Goal: Task Accomplishment & Management: Complete application form

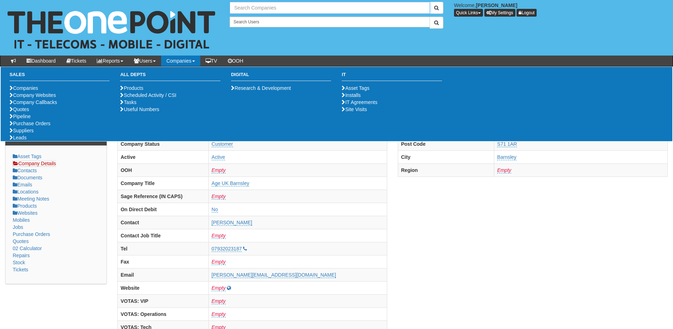
click at [254, 6] on input "text" at bounding box center [330, 8] width 200 height 12
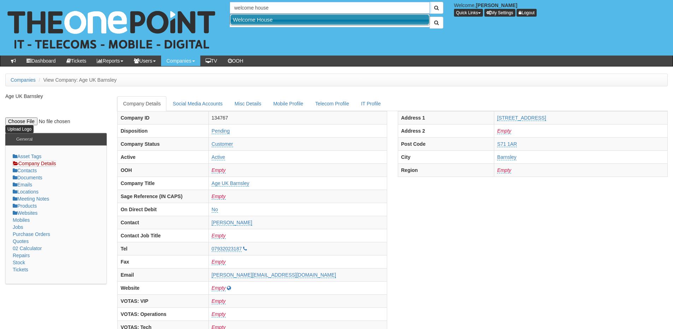
click at [258, 19] on link "Welcome House" at bounding box center [330, 19] width 199 height 10
type input "Welcome House"
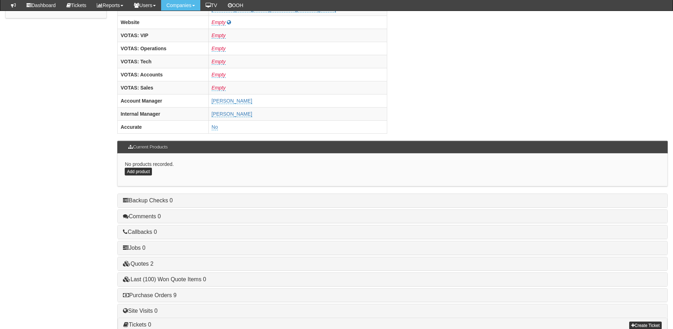
scroll to position [294, 0]
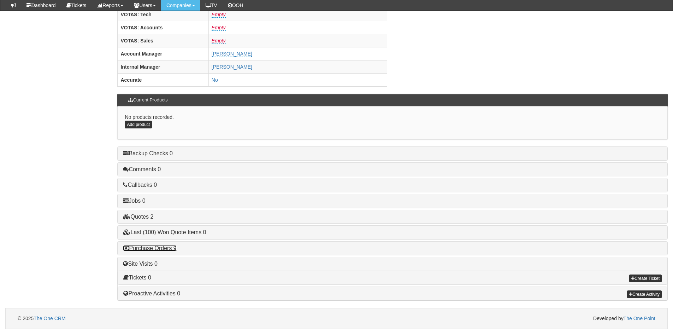
drag, startPoint x: 164, startPoint y: 246, endPoint x: 175, endPoint y: 247, distance: 11.0
click at [164, 246] on link "Purchase Orders 9" at bounding box center [149, 248] width 53 height 6
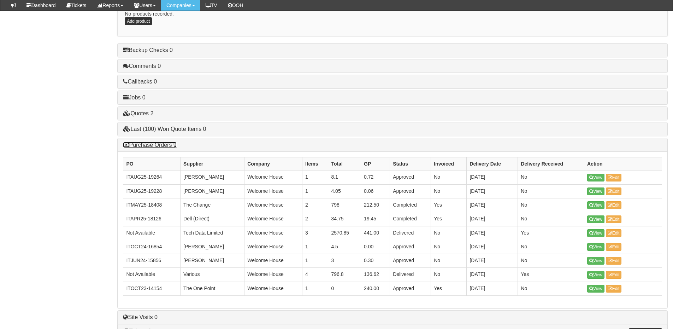
scroll to position [401, 0]
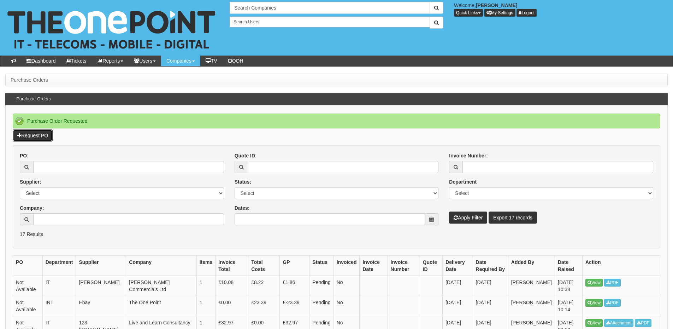
click at [40, 136] on link "Request PO" at bounding box center [33, 135] width 40 height 12
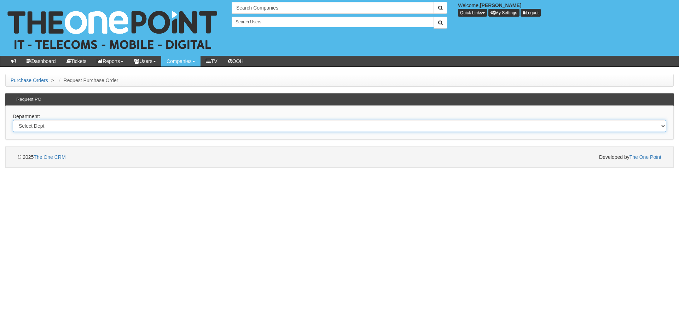
click at [125, 129] on select "Select Dept Digital Internal IT Mobiles Marketing Telecoms" at bounding box center [339, 126] width 653 height 12
select select "?pipeID=&dept=IT"
click at [13, 120] on select "Select Dept Digital Internal IT Mobiles Marketing Telecoms" at bounding box center [339, 126] width 653 height 12
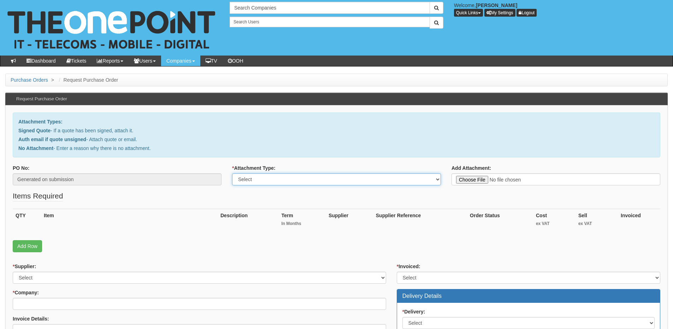
click at [263, 182] on select "Select Signed Quote Auth email with quote if unsigned No Attachment" at bounding box center [336, 179] width 209 height 12
select select "Auth email if quote unsigned"
click at [232, 173] on select "Select Signed Quote Auth email with quote if unsigned No Attachment" at bounding box center [336, 179] width 209 height 12
type input "C:\fakepath\FW_ _External_ This is who we use (1).msg"
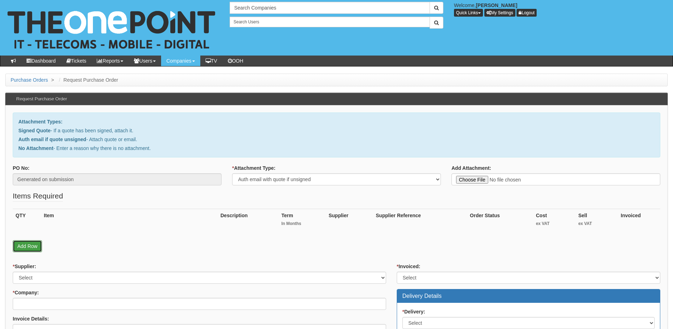
click at [30, 248] on link "Add Row" at bounding box center [27, 246] width 29 height 12
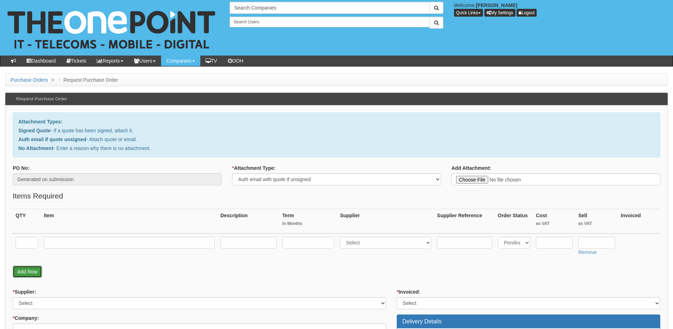
click at [31, 271] on link "Add Row" at bounding box center [27, 272] width 29 height 12
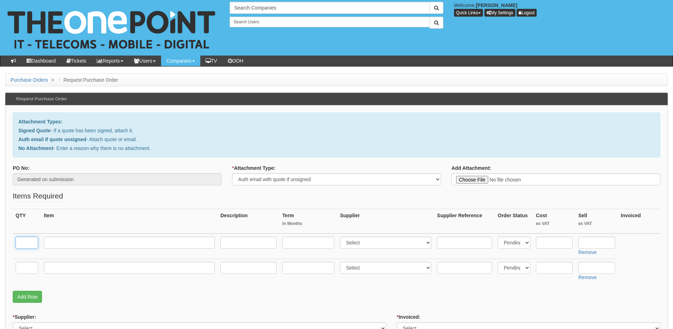
click at [24, 244] on input "text" at bounding box center [27, 243] width 23 height 12
type input "1"
click at [71, 240] on input "text" at bounding box center [129, 243] width 171 height 12
click at [22, 268] on input "text" at bounding box center [27, 268] width 23 height 12
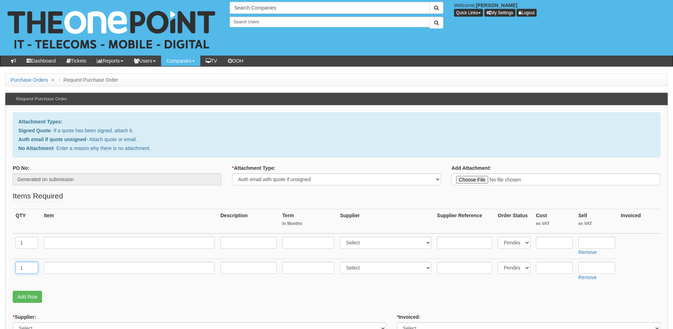
type input "1"
click at [63, 245] on input "text" at bounding box center [129, 243] width 171 height 12
click at [92, 240] on input "text" at bounding box center [129, 243] width 171 height 12
paste input "S23 Ultra"
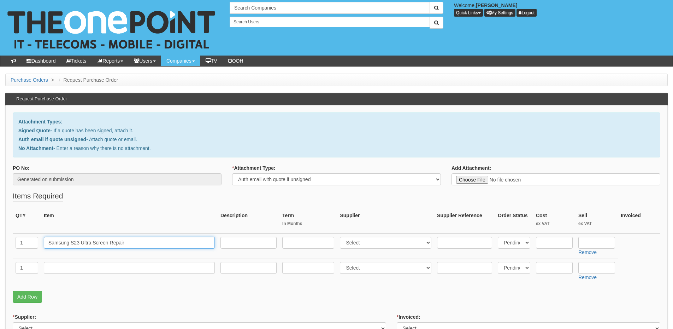
type input "Samsung S23 Ultra Screen Repair"
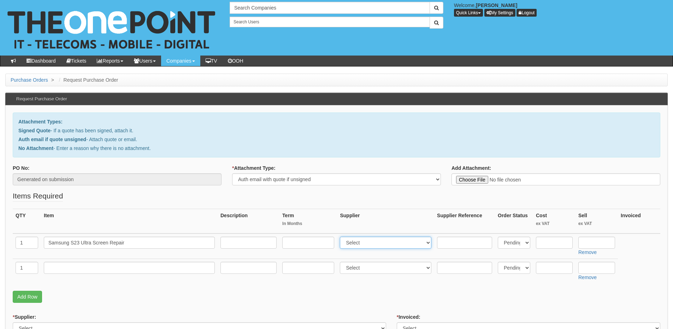
click at [380, 241] on select "Select 123 [DOMAIN_NAME] 1Password 3 4Gon [PERSON_NAME] Electric Ltd Abzorb Acc…" at bounding box center [386, 243] width 92 height 12
select select "183"
click at [342, 237] on select "Select 123 [DOMAIN_NAME] 1Password 3 4Gon [PERSON_NAME] Electric Ltd Abzorb Acc…" at bounding box center [386, 243] width 92 height 12
click at [590, 243] on input "text" at bounding box center [597, 243] width 37 height 12
click at [603, 241] on input "216" at bounding box center [597, 243] width 37 height 12
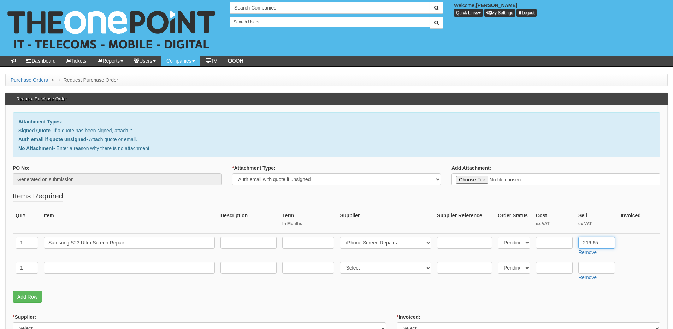
type input "216.65"
click at [567, 242] on input "text" at bounding box center [554, 243] width 37 height 12
type input "216.65"
click at [138, 266] on input "text" at bounding box center [129, 268] width 171 height 12
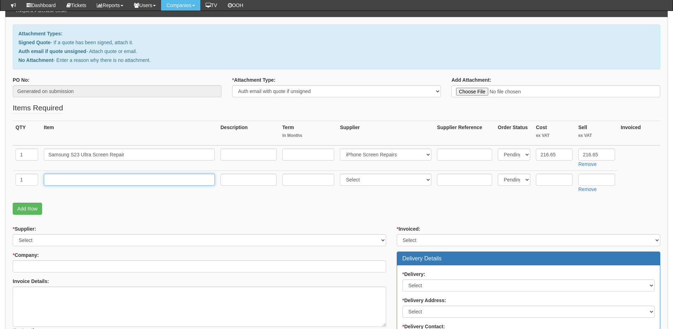
scroll to position [71, 0]
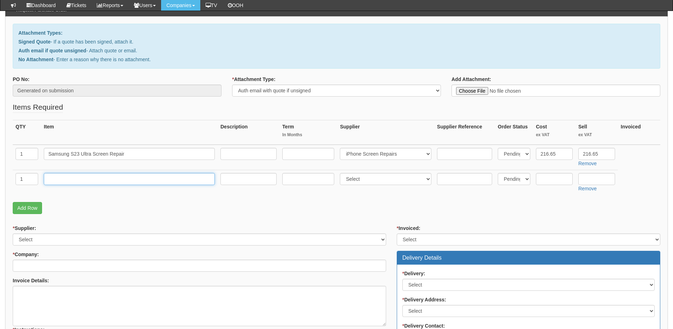
click at [83, 180] on input "text" at bounding box center [129, 179] width 171 height 12
type input "Pick up and collection"
click at [594, 179] on input "text" at bounding box center [597, 179] width 37 height 12
type input "15"
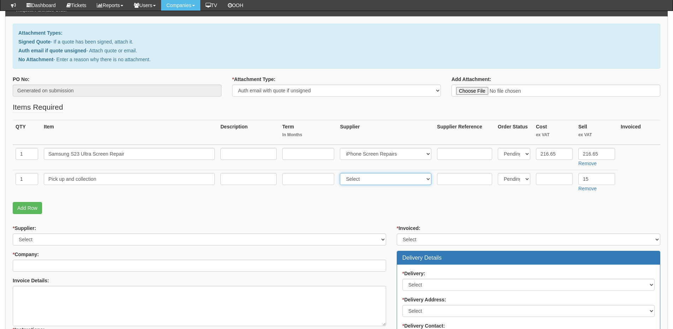
click at [355, 181] on select "Select 123 REG.co.uk 1Password 3 4Gon AA Jones Electric Ltd Abzorb Access Group…" at bounding box center [386, 179] width 92 height 12
select select "183"
click at [342, 173] on select "Select 123 REG.co.uk 1Password 3 4Gon AA Jones Electric Ltd Abzorb Access Group…" at bounding box center [386, 179] width 92 height 12
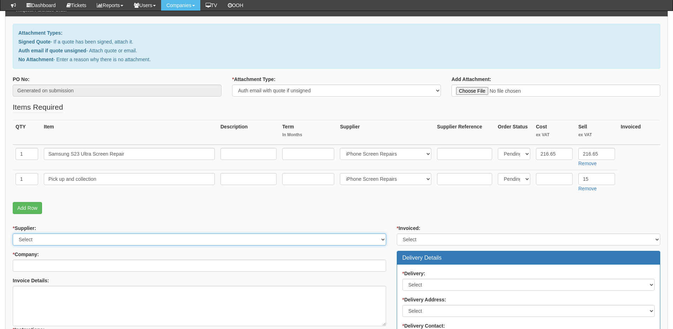
click at [59, 237] on select "Select 123 REG.co.uk 1Password 3 4Gon AA Jones Electric Ltd Abzorb Access Group…" at bounding box center [200, 239] width 374 height 12
select select "183"
click at [13, 233] on select "Select 123 REG.co.uk 1Password 3 4Gon AA Jones Electric Ltd Abzorb Access Group…" at bounding box center [200, 239] width 374 height 12
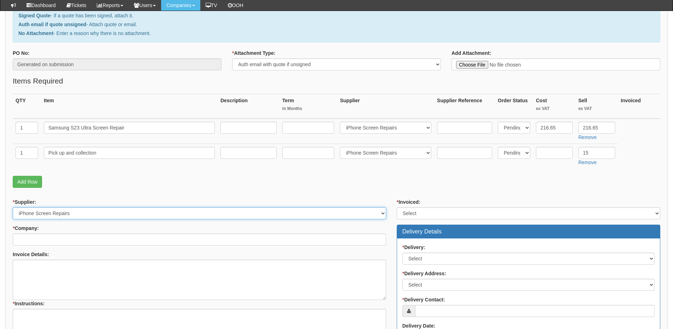
scroll to position [141, 0]
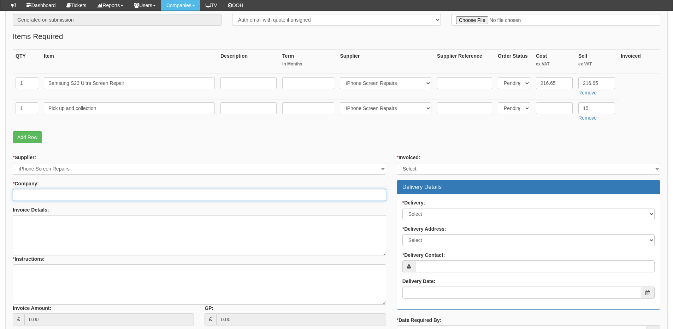
click at [42, 193] on input "* Company:" at bounding box center [200, 195] width 374 height 12
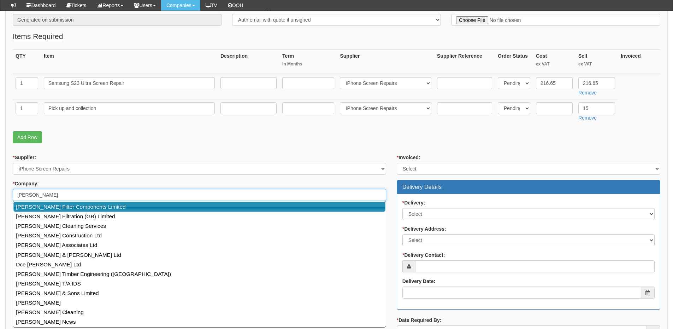
click at [48, 204] on link "[PERSON_NAME] Filter Components Limited" at bounding box center [199, 207] width 372 height 10
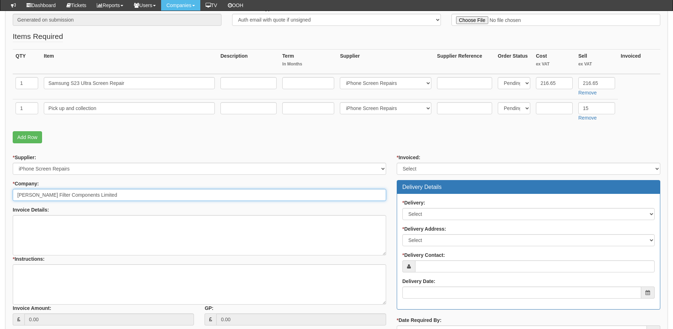
type input "[PERSON_NAME] Filter Components Limited"
click at [434, 165] on select "Select Yes No N/A STB (part of order)" at bounding box center [529, 169] width 264 height 12
select select "2"
click at [397, 163] on select "Select Yes No N/A STB (part of order)" at bounding box center [529, 169] width 264 height 12
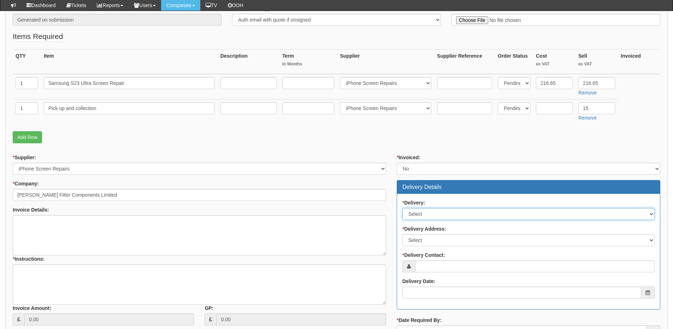
click at [431, 215] on select "Select No Not Applicable Yes" at bounding box center [529, 214] width 252 height 12
select select "3"
click at [403, 208] on select "Select No Not Applicable Yes" at bounding box center [529, 214] width 252 height 12
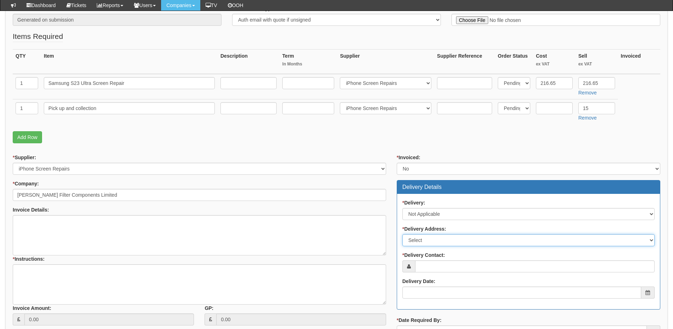
click at [428, 241] on select "Select Not Applicable Main Address - HU7 0YN Other" at bounding box center [529, 240] width 252 height 12
select select "N/A"
click at [403, 234] on select "Select Not Applicable Main Address - HU7 0YN Other" at bounding box center [529, 240] width 252 height 12
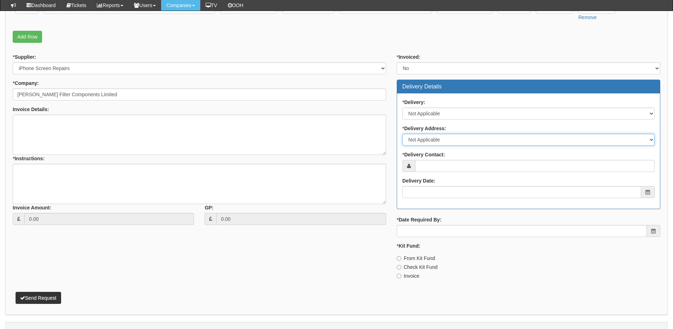
scroll to position [247, 0]
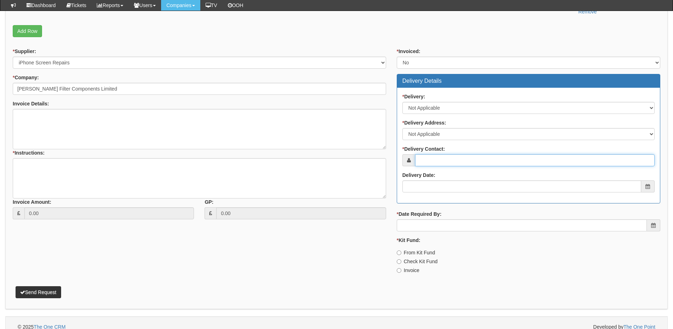
click at [432, 160] on input "* Delivery Contact:" at bounding box center [535, 160] width 240 height 12
click at [443, 159] on input "* Delivery Contact:" at bounding box center [535, 160] width 240 height 12
type input "Brad Marshall"
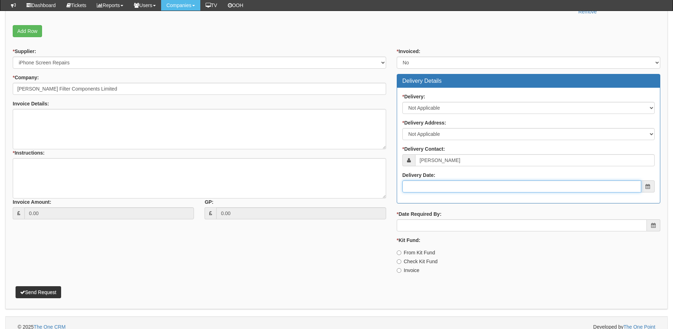
click at [450, 185] on input "Delivery Date:" at bounding box center [522, 186] width 239 height 12
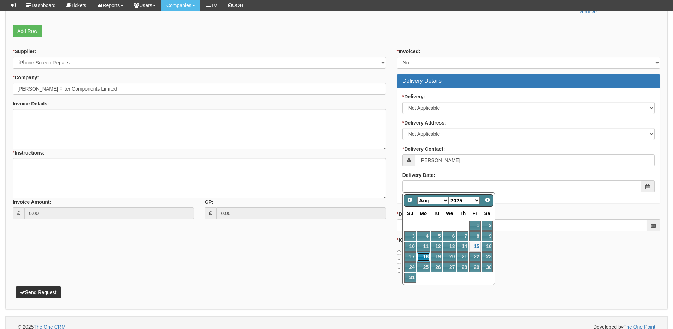
click at [425, 256] on link "18" at bounding box center [423, 257] width 13 height 10
type input "2025-08-18"
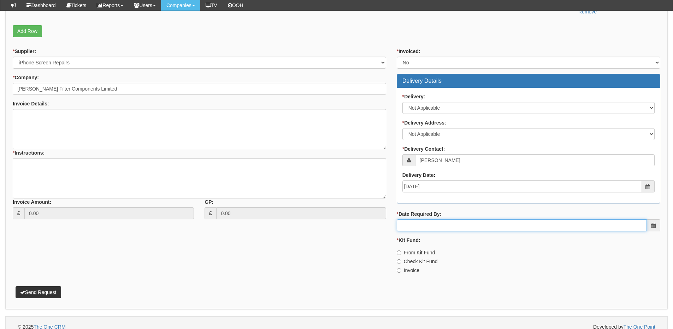
click at [428, 223] on input "* Date Required By:" at bounding box center [522, 225] width 250 height 12
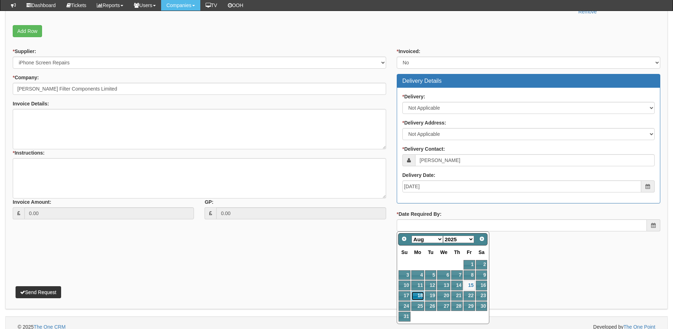
click at [419, 296] on link "18" at bounding box center [418, 296] width 13 height 10
type input "2025-08-18"
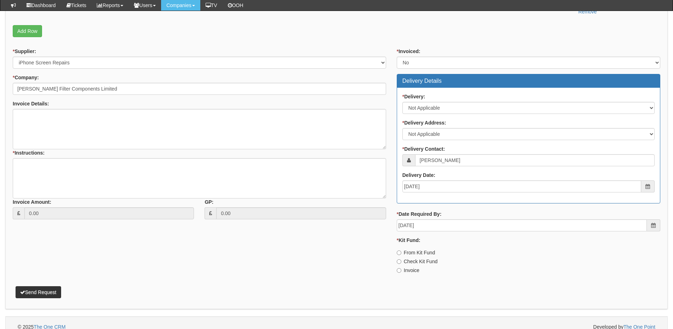
click at [411, 271] on label "Invoice" at bounding box center [408, 270] width 23 height 7
click at [402, 255] on input "Invoice" at bounding box center [399, 252] width 5 height 5
radio input "true"
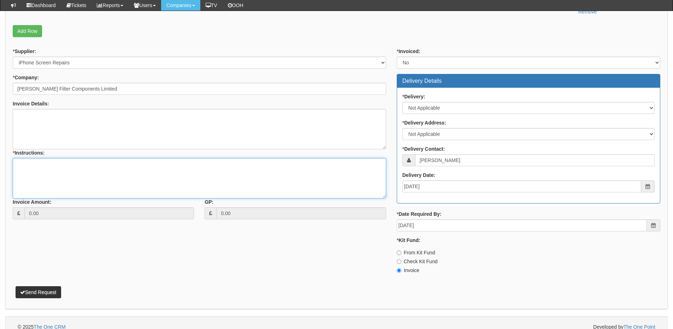
click at [139, 174] on textarea "* Instructions:" at bounding box center [200, 178] width 374 height 40
type textarea "Handset repair"
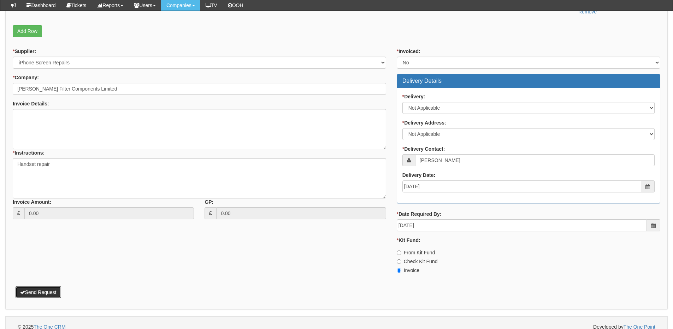
click at [42, 292] on button "Send Request" at bounding box center [39, 292] width 46 height 12
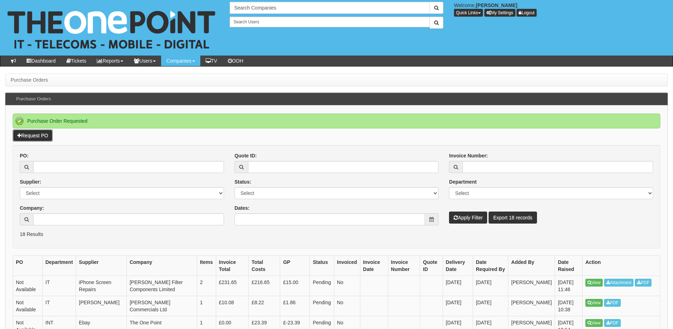
click at [40, 137] on link "Request PO" at bounding box center [33, 135] width 40 height 12
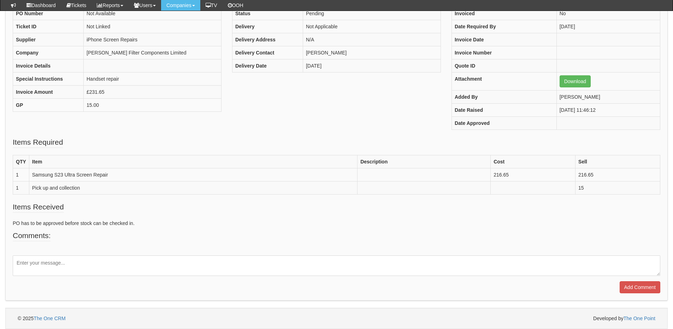
click at [94, 261] on textarea at bounding box center [337, 265] width 648 height 21
type textarea "Please reject this PO and ill raise another under mobile"
click at [636, 285] on input "Add Comment" at bounding box center [640, 287] width 41 height 12
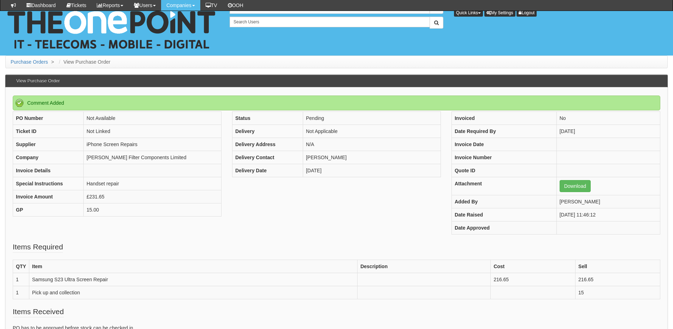
scroll to position [136, 0]
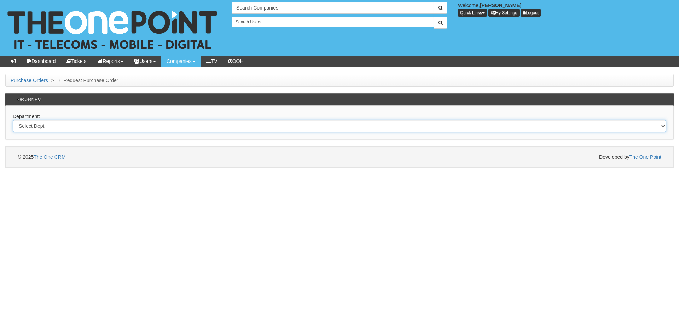
click at [92, 123] on select "Select Dept Digital Internal IT Mobiles Marketing Telecoms" at bounding box center [339, 126] width 653 height 12
select select "?pipeID=&dept=IT"
click at [13, 120] on select "Select Dept Digital Internal IT Mobiles Marketing Telecoms" at bounding box center [339, 126] width 653 height 12
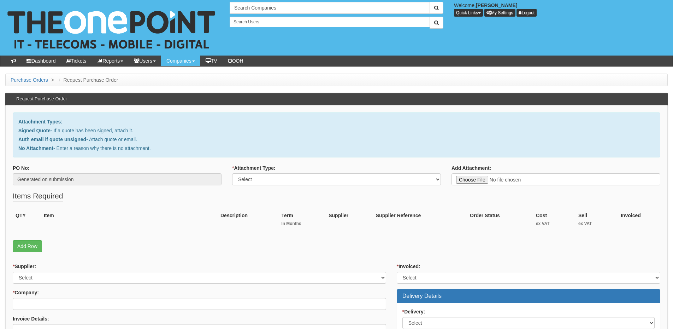
type input "C:\fakepath\Gemma - Kirkgate (1).msg"
click at [263, 173] on select "Select Signed Quote Auth email with quote if unsigned No Attachment" at bounding box center [336, 179] width 209 height 12
click at [252, 181] on select "Select Signed Quote Auth email with quote if unsigned No Attachment" at bounding box center [336, 179] width 209 height 12
click at [248, 178] on select "Select Signed Quote Auth email with quote if unsigned No Attachment" at bounding box center [336, 179] width 209 height 12
click at [232, 173] on select "Select Signed Quote Auth email with quote if unsigned No Attachment" at bounding box center [336, 179] width 209 height 12
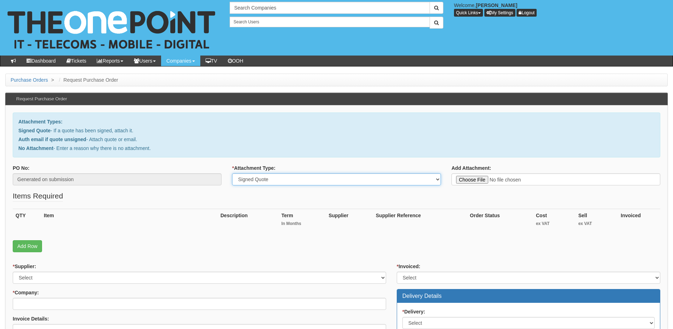
click at [255, 182] on select "Select Signed Quote Auth email with quote if unsigned No Attachment" at bounding box center [336, 179] width 209 height 12
select select "Auth email if quote unsigned"
click at [232, 173] on select "Select Signed Quote Auth email with quote if unsigned No Attachment" at bounding box center [336, 179] width 209 height 12
click at [24, 252] on fieldset "Items Required QTY Item Description Term In Months Supplier Supplier Reference …" at bounding box center [337, 223] width 648 height 65
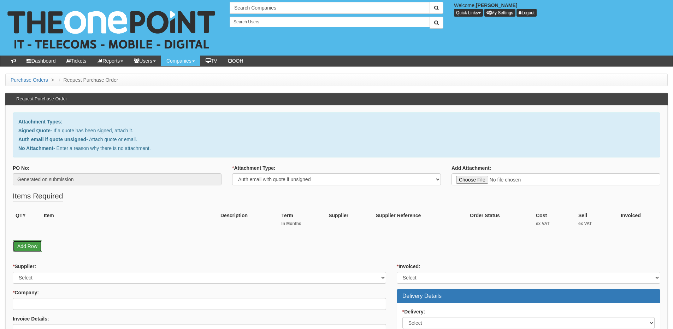
click at [24, 242] on link "Add Row" at bounding box center [27, 246] width 29 height 12
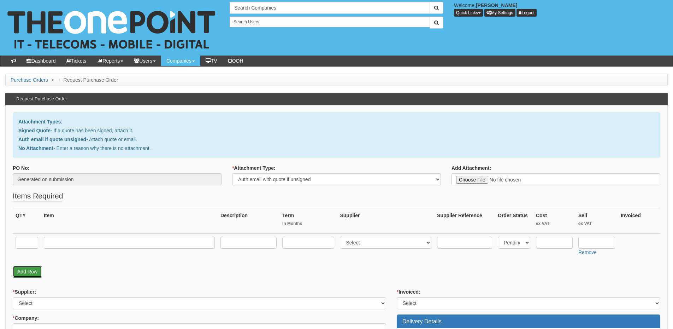
click at [24, 269] on link "Add Row" at bounding box center [27, 272] width 29 height 12
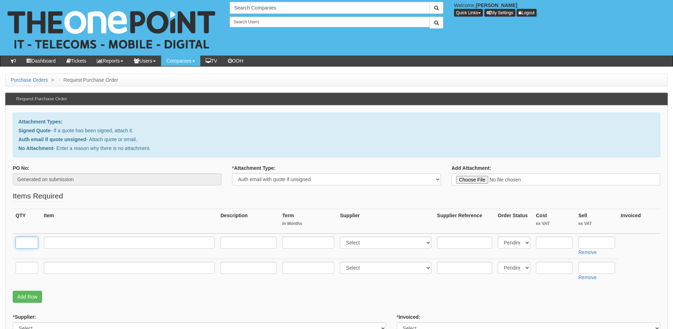
click at [24, 241] on input "text" at bounding box center [27, 243] width 23 height 12
type input "1"
click at [28, 275] on td at bounding box center [27, 270] width 28 height 25
click at [28, 270] on input "text" at bounding box center [27, 268] width 23 height 12
type input "1"
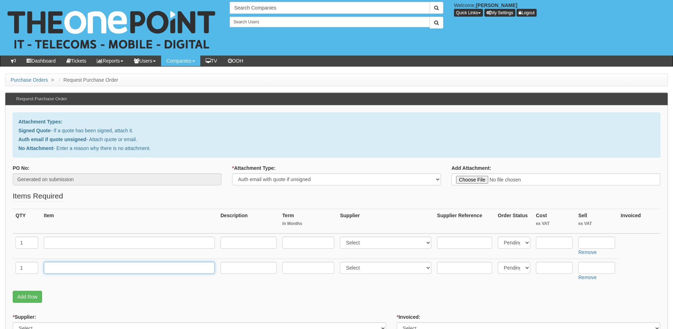
click at [65, 271] on input "text" at bounding box center [129, 268] width 171 height 12
type input "Delivery"
click at [603, 271] on input "text" at bounding box center [597, 268] width 37 height 12
type input "12.50"
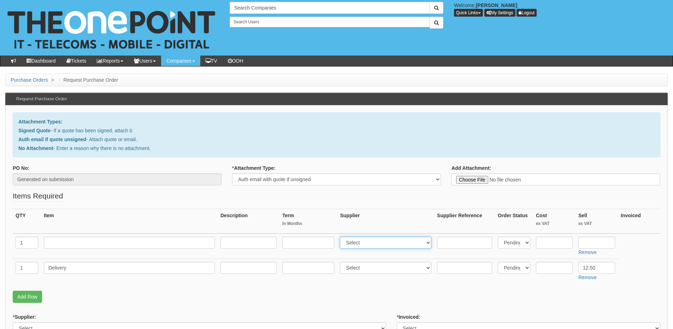
click at [359, 244] on select "Select 123 REG.co.uk 1Password 3 4Gon AA Jones Electric Ltd Abzorb Access Group…" at bounding box center [386, 243] width 92 height 12
select select "220"
click at [342, 237] on select "Select 123 REG.co.uk 1Password 3 4Gon AA Jones Electric Ltd Abzorb Access Group…" at bounding box center [386, 243] width 92 height 12
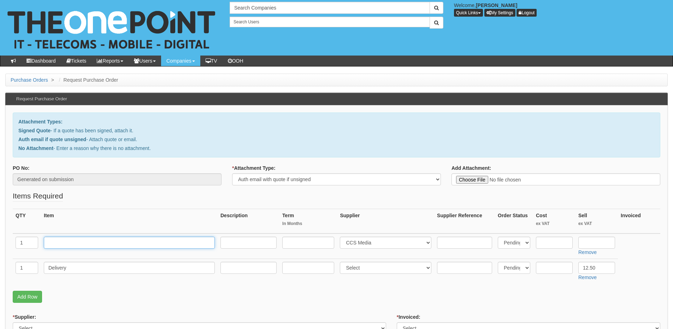
click at [161, 239] on input "text" at bounding box center [129, 243] width 171 height 12
type input "8GB RAM Upgrade"
click at [589, 242] on input "text" at bounding box center [597, 243] width 37 height 12
drag, startPoint x: 588, startPoint y: 246, endPoint x: 584, endPoint y: 245, distance: 4.3
click at [588, 246] on input "text" at bounding box center [597, 243] width 37 height 12
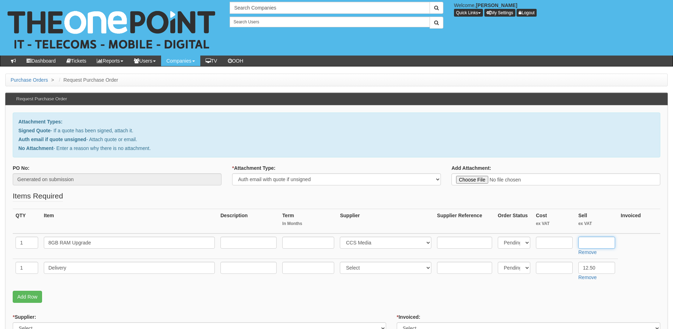
paste input "43.65"
type input "43.65"
click at [543, 244] on input "text" at bounding box center [554, 243] width 37 height 12
type input "33.65"
click at [449, 241] on input "text" at bounding box center [464, 243] width 55 height 12
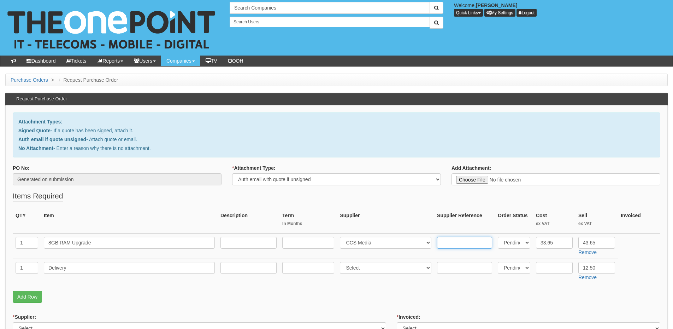
paste input "KCP432SS6/8"
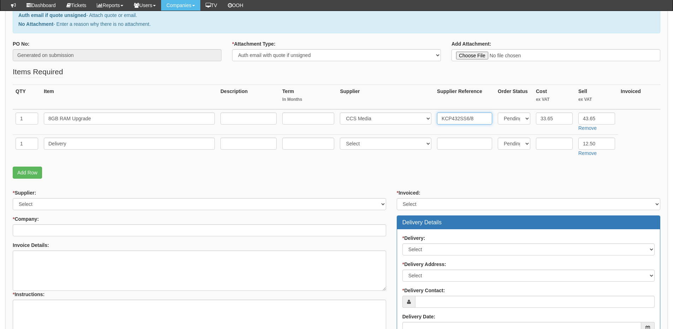
type input "KCP432SS6/8"
click at [101, 202] on select "Select 123 REG.co.uk 1Password 3 4Gon AA Jones Electric Ltd Abzorb Access Group…" at bounding box center [200, 204] width 374 height 12
select select "220"
click at [13, 198] on select "Select 123 REG.co.uk 1Password 3 4Gon AA Jones Electric Ltd Abzorb Access Group…" at bounding box center [200, 204] width 374 height 12
click at [88, 233] on input "* Company:" at bounding box center [200, 230] width 374 height 12
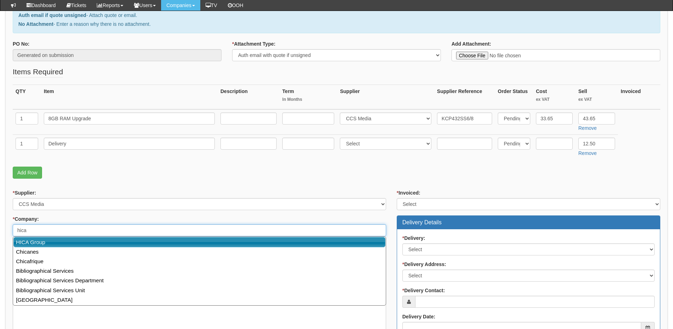
click at [76, 241] on link "HICA Group" at bounding box center [199, 242] width 372 height 10
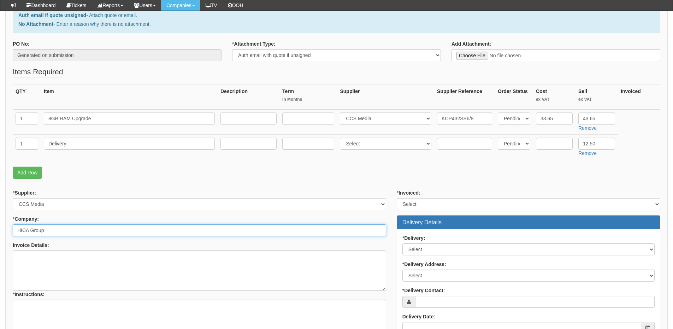
type input "HICA Group"
click at [426, 207] on select "Select Yes No N/A STB (part of order)" at bounding box center [529, 204] width 264 height 12
select select "2"
click at [397, 198] on select "Select Yes No N/A STB (part of order)" at bounding box center [529, 204] width 264 height 12
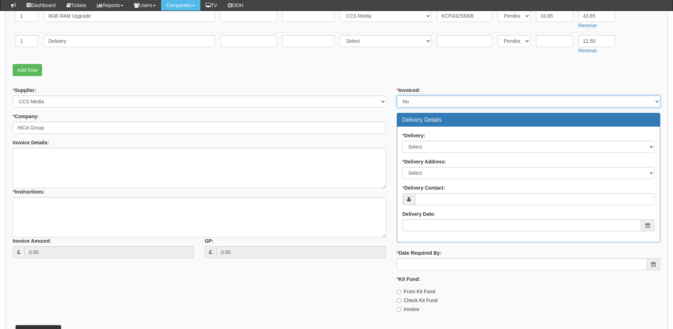
scroll to position [212, 0]
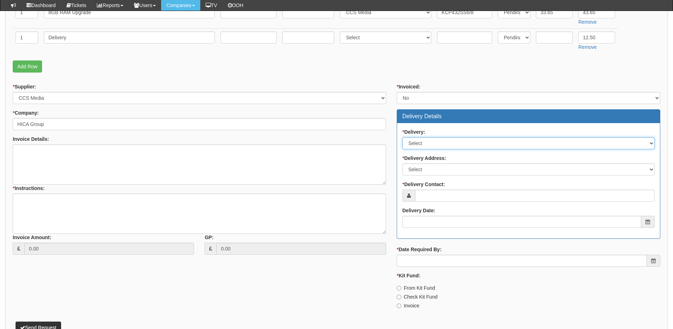
click at [422, 139] on select "Select No Not Applicable Yes" at bounding box center [529, 143] width 252 height 12
click at [403, 137] on select "Select No Not Applicable Yes" at bounding box center [529, 143] width 252 height 12
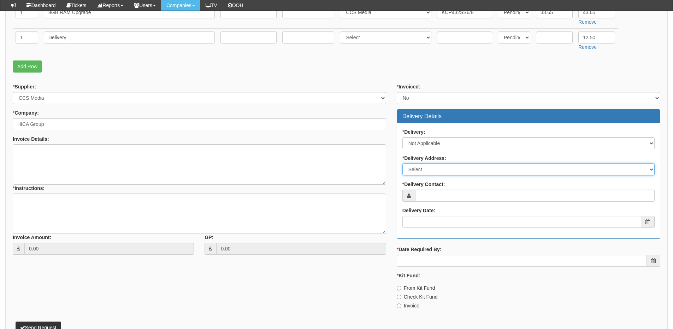
drag, startPoint x: 426, startPoint y: 170, endPoint x: 426, endPoint y: 176, distance: 6.0
click at [426, 170] on select "Select Not Applicable Main Address - HU13 0LH Holderness Grange - HU128FJ Homec…" at bounding box center [529, 169] width 252 height 12
click at [423, 169] on select "Select Not Applicable Main Address - HU13 0LH Holderness Grange - HU128FJ Homec…" at bounding box center [529, 169] width 252 height 12
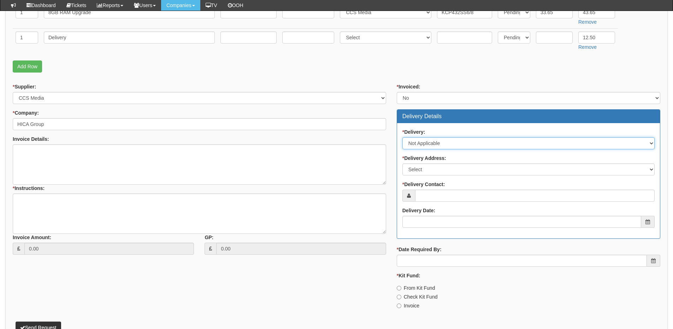
click at [430, 145] on select "Select No Not Applicable Yes" at bounding box center [529, 143] width 252 height 12
select select "1"
click at [403, 137] on select "Select No Not Applicable Yes" at bounding box center [529, 143] width 252 height 12
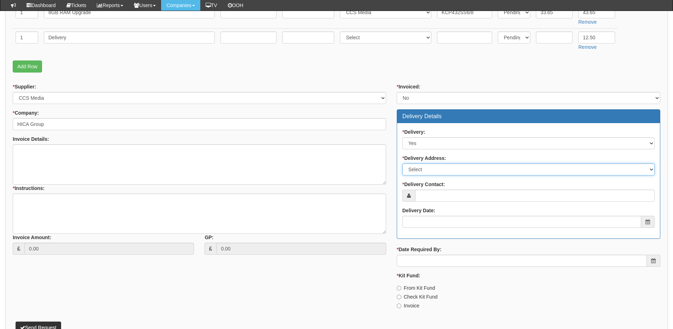
click at [422, 171] on select "Select Not Applicable Main Address - HU13 0LH Holderness Grange - HU128FJ Homec…" at bounding box center [529, 169] width 252 height 12
select select "other"
click at [403, 163] on select "Select Not Applicable Main Address - HU13 0LH Holderness Grange - HU128FJ Homec…" at bounding box center [529, 169] width 252 height 12
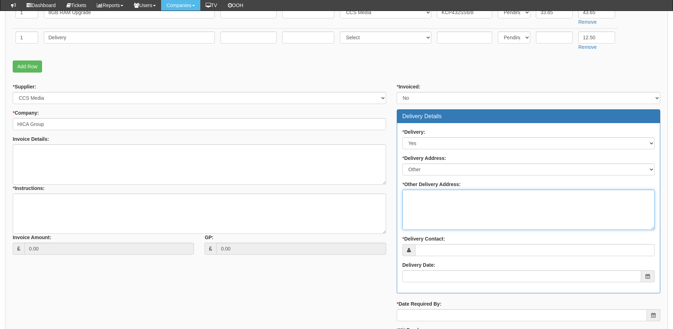
click at [422, 195] on textarea "* Other Delivery Address:" at bounding box center [529, 209] width 252 height 40
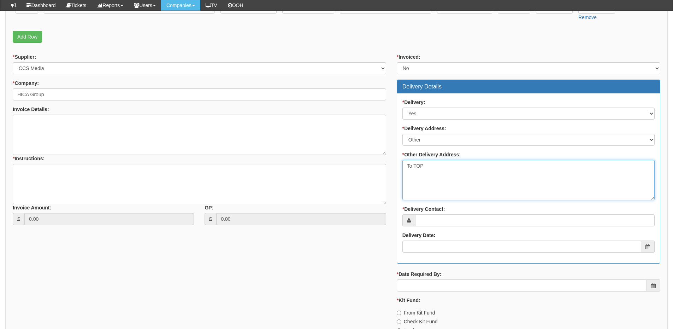
scroll to position [283, 0]
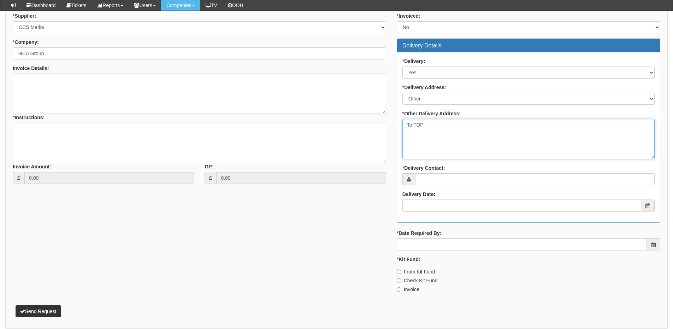
type textarea "To TOP"
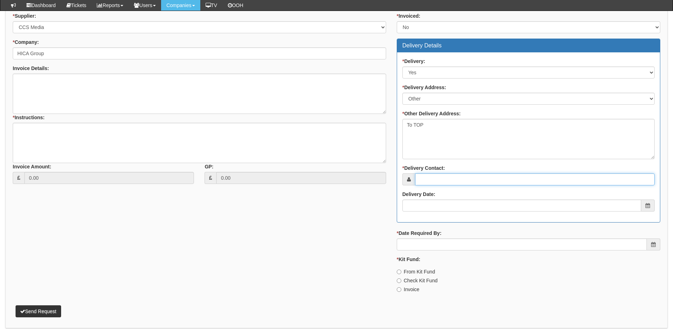
click at [433, 181] on input "* Delivery Contact:" at bounding box center [535, 179] width 240 height 12
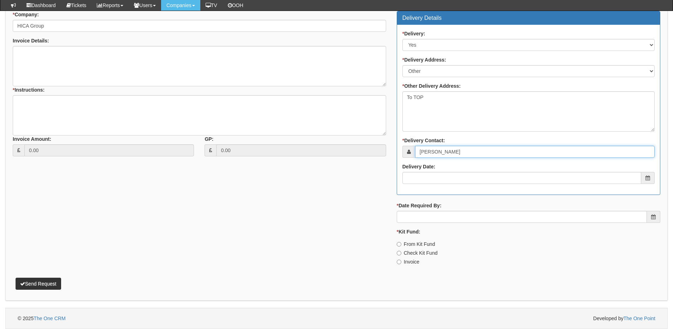
type input "Paula Jory"
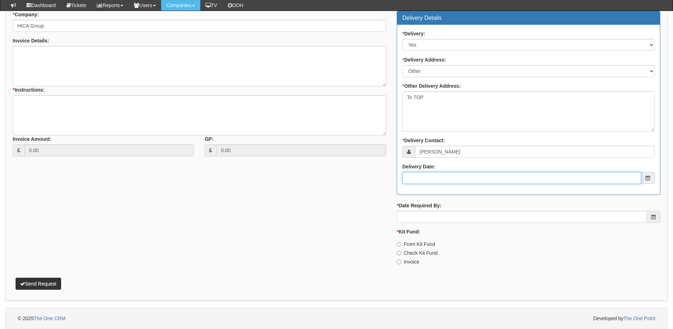
click at [433, 181] on input "Delivery Date:" at bounding box center [522, 178] width 239 height 12
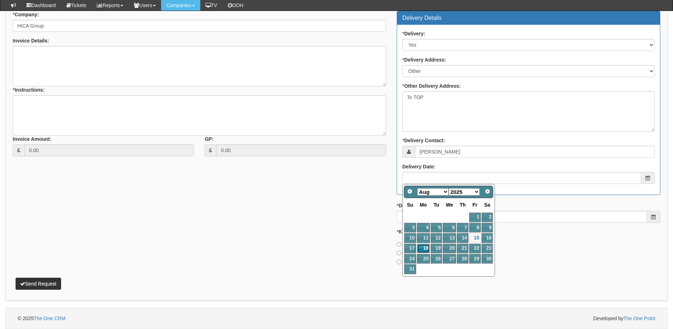
click at [426, 248] on link "18" at bounding box center [423, 249] width 13 height 10
type input "2025-08-18"
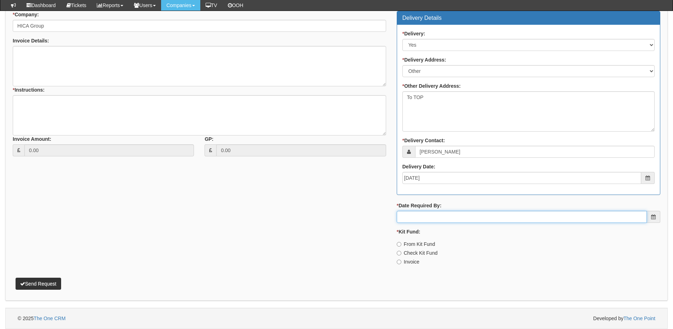
click at [428, 219] on input "* Date Required By:" at bounding box center [522, 217] width 250 height 12
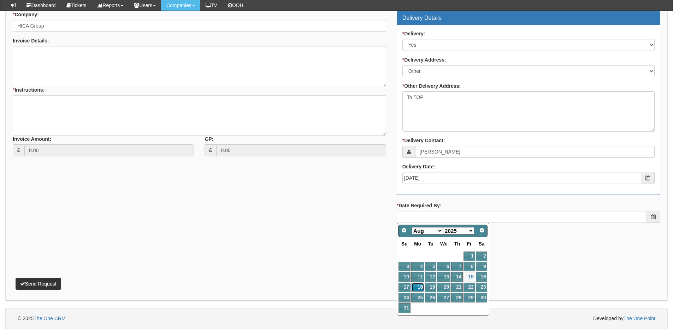
click at [418, 288] on link "18" at bounding box center [418, 287] width 13 height 10
type input "2025-08-18"
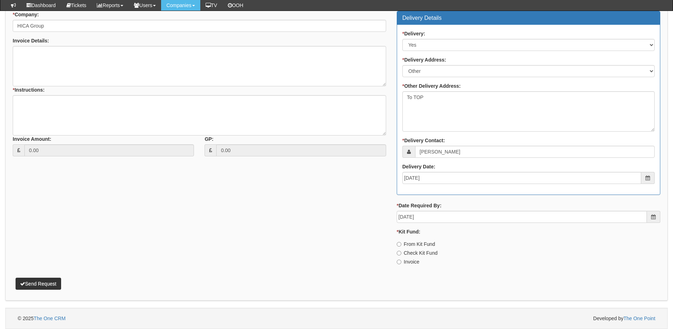
click at [406, 263] on label "Invoice" at bounding box center [408, 261] width 23 height 7
click at [402, 246] on input "Invoice" at bounding box center [399, 244] width 5 height 5
radio input "true"
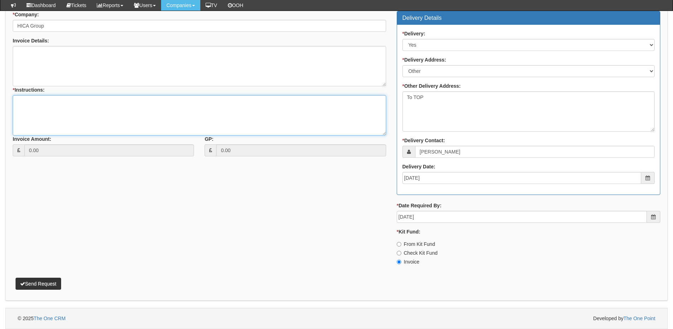
click at [83, 123] on textarea "* Instructions:" at bounding box center [200, 115] width 374 height 40
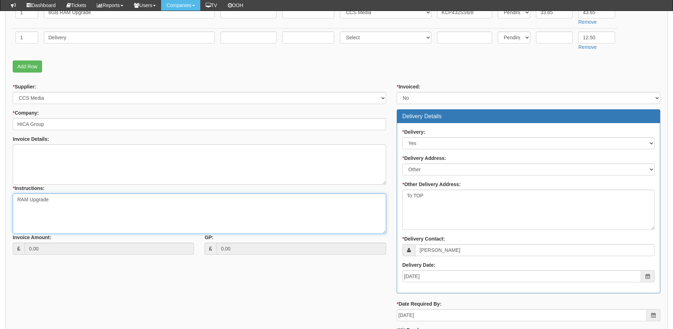
scroll to position [204, 0]
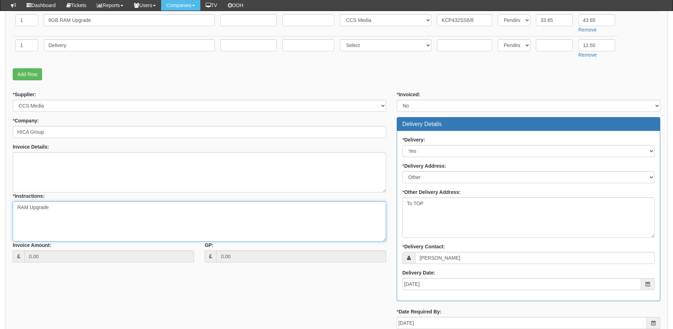
type textarea "RAM Upgrade"
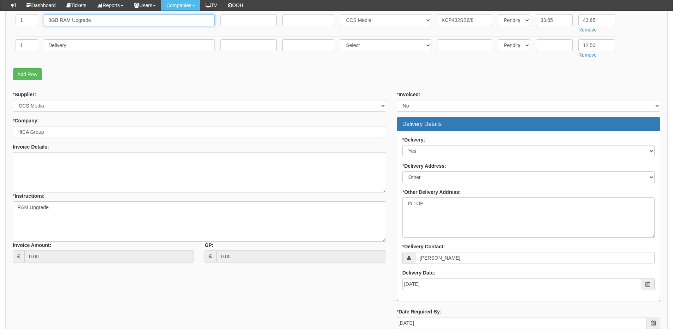
click at [134, 22] on input "8GB RAM Upgrade" at bounding box center [129, 20] width 171 height 12
click at [114, 21] on input "8GB RAM Upgrade -" at bounding box center [129, 20] width 171 height 12
paste input "Gemma - Kirkgate"
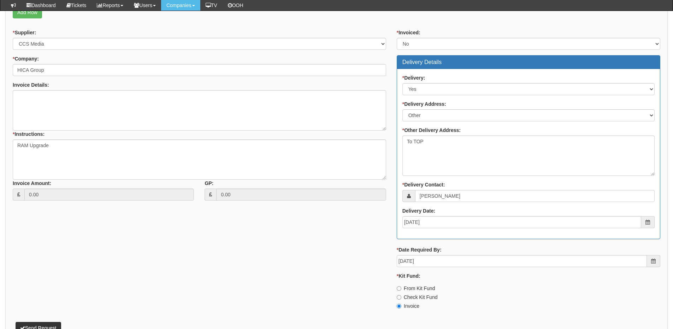
scroll to position [310, 0]
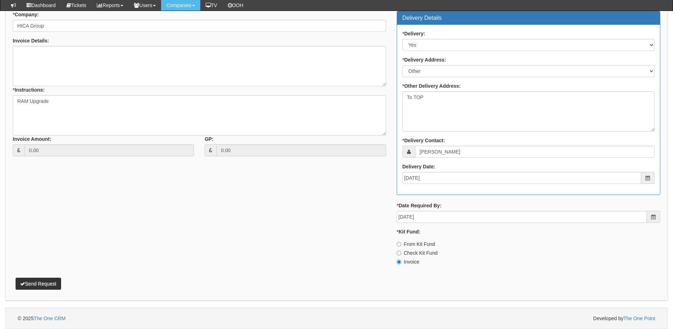
type input "8GB RAM Upgrade - Gemma - Kirkgate"
click at [51, 280] on button "Send Request" at bounding box center [39, 284] width 46 height 12
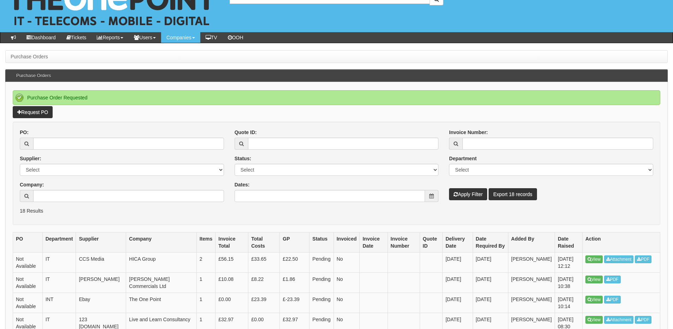
scroll to position [35, 0]
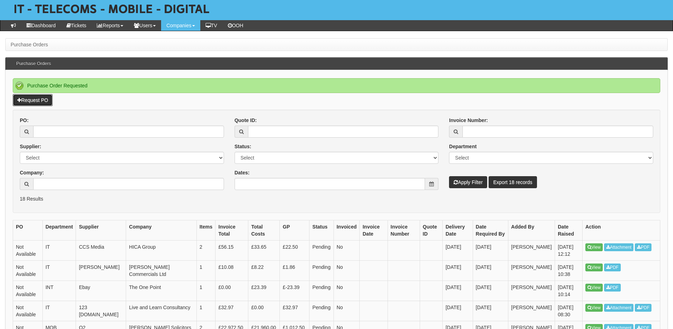
click at [42, 99] on link "Request PO" at bounding box center [33, 100] width 40 height 12
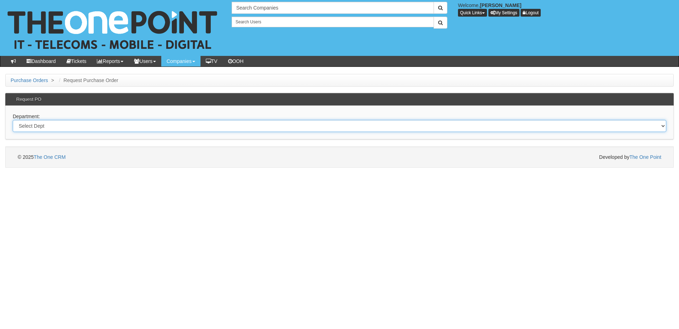
click at [139, 128] on select "Select Dept Digital Internal IT Mobiles Marketing Telecoms" at bounding box center [339, 126] width 653 height 12
select select "?pipeID=&dept=MOB"
click at [13, 120] on select "Select Dept Digital Internal IT Mobiles Marketing Telecoms" at bounding box center [339, 126] width 653 height 12
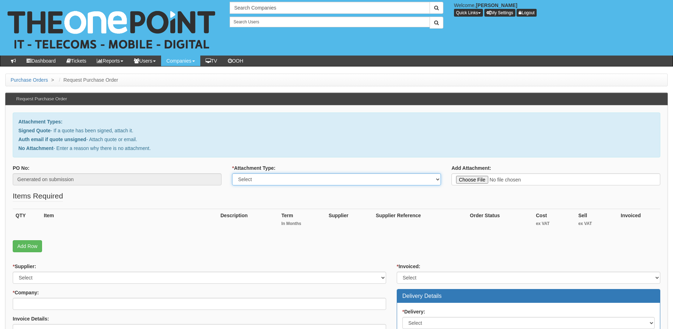
click at [293, 174] on select "Select Signed Quote Auth email with quote if unsigned No Attachment" at bounding box center [336, 179] width 209 height 12
select select "Auth email if quote unsigned"
click at [232, 173] on select "Select Signed Quote Auth email with quote if unsigned No Attachment" at bounding box center [336, 179] width 209 height 12
type input "C:\fakepath\PO_464_35056407_0_US (1).pdf"
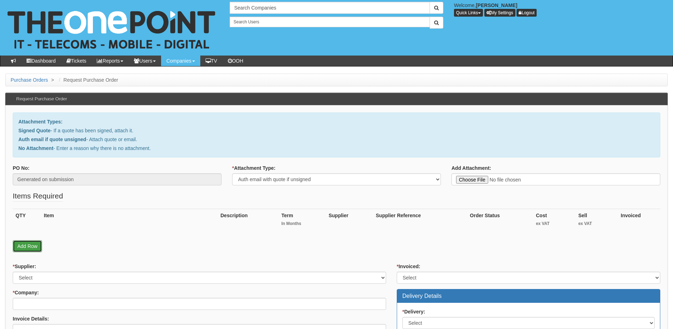
click at [39, 245] on link "Add Row" at bounding box center [27, 246] width 29 height 12
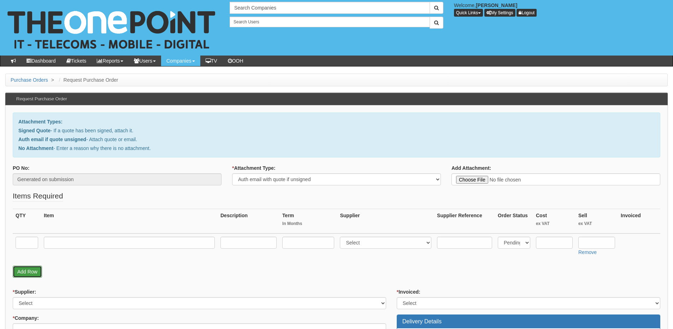
click at [29, 272] on link "Add Row" at bounding box center [27, 272] width 29 height 12
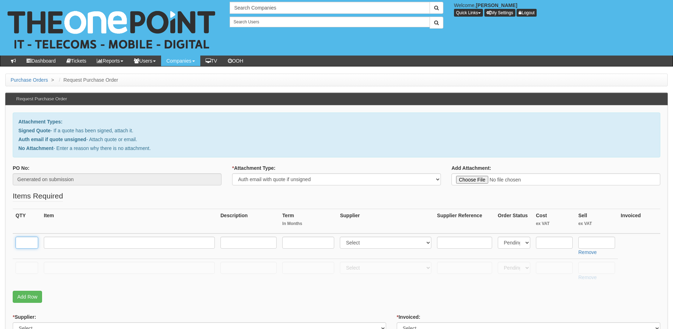
click at [25, 239] on input "text" at bounding box center [27, 243] width 23 height 12
type input "1"
click at [27, 266] on input "text" at bounding box center [27, 268] width 23 height 12
type input "1"
click at [46, 267] on input "text" at bounding box center [129, 268] width 171 height 12
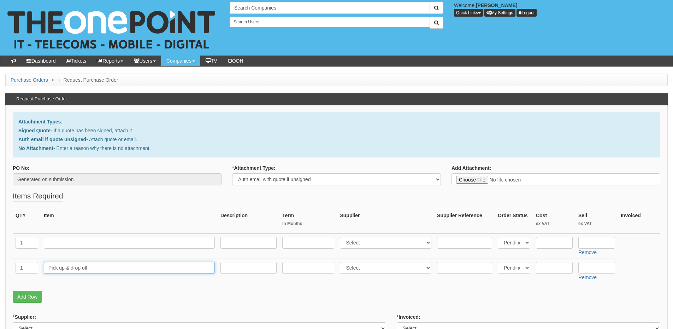
type input "Pick up & drop off"
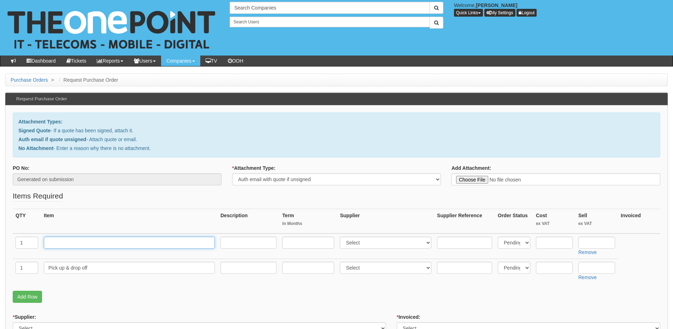
click at [59, 245] on input "text" at bounding box center [129, 243] width 171 height 12
type input "Samsung S23 Ultra Repair"
click at [353, 245] on select "Select 123 REG.co.uk 1Password 3 4Gon AA Jones Electric Ltd Abzorb Access Group…" at bounding box center [386, 243] width 92 height 12
select select "183"
click at [342, 237] on select "Select 123 REG.co.uk 1Password 3 4Gon AA Jones Electric Ltd Abzorb Access Group…" at bounding box center [386, 243] width 92 height 12
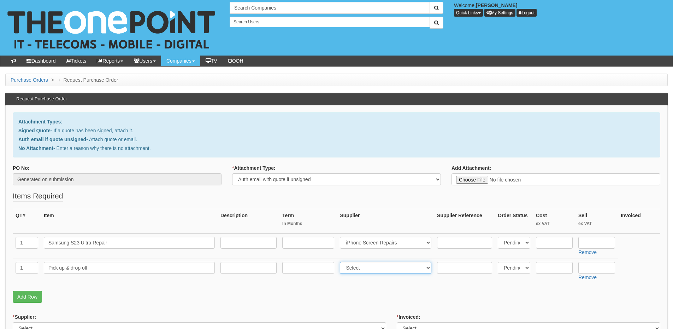
click at [355, 268] on select "Select 123 REG.co.uk 1Password 3 4Gon AA Jones Electric Ltd Abzorb Access Group…" at bounding box center [386, 268] width 92 height 12
select select "245"
click at [342, 262] on select "Select 123 REG.co.uk 1Password 3 4Gon AA Jones Electric Ltd Abzorb Access Group…" at bounding box center [386, 268] width 92 height 12
click at [367, 246] on select "Select 123 REG.co.uk 1Password 3 4Gon AA Jones Electric Ltd Abzorb Access Group…" at bounding box center [386, 243] width 92 height 12
click at [342, 237] on select "Select 123 REG.co.uk 1Password 3 4Gon AA Jones Electric Ltd Abzorb Access Group…" at bounding box center [386, 243] width 92 height 12
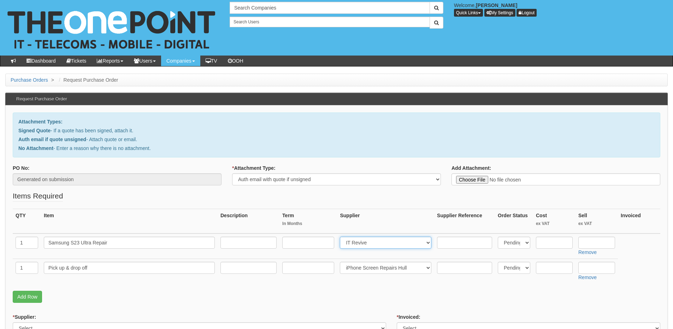
click at [362, 242] on select "Select 123 REG.co.uk 1Password 3 4Gon AA Jones Electric Ltd Abzorb Access Group…" at bounding box center [386, 243] width 92 height 12
select select "245"
click at [342, 237] on select "Select 123 REG.co.uk 1Password 3 4Gon AA Jones Electric Ltd Abzorb Access Group…" at bounding box center [386, 243] width 92 height 12
click at [600, 267] on input "text" at bounding box center [597, 268] width 37 height 12
type input "15"
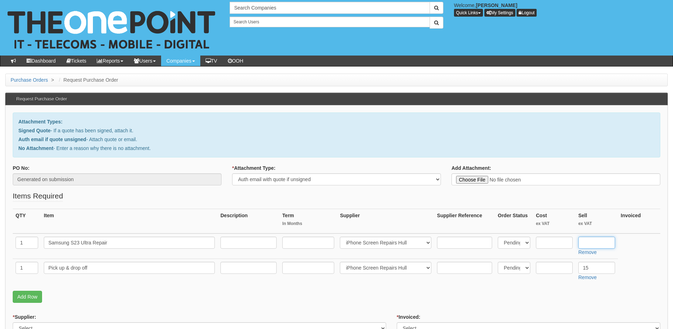
click at [591, 243] on input "text" at bounding box center [597, 243] width 37 height 12
click at [590, 240] on input "text" at bounding box center [597, 243] width 37 height 12
type input "216.66"
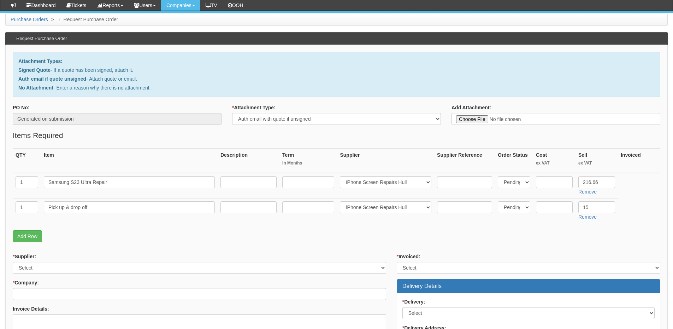
scroll to position [106, 0]
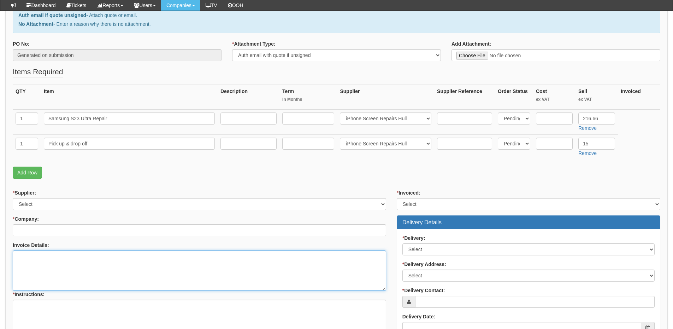
click at [63, 278] on textarea "Invoice Details:" at bounding box center [200, 270] width 374 height 40
paste textarea "35056407"
type textarea "Please use PO 35056407"
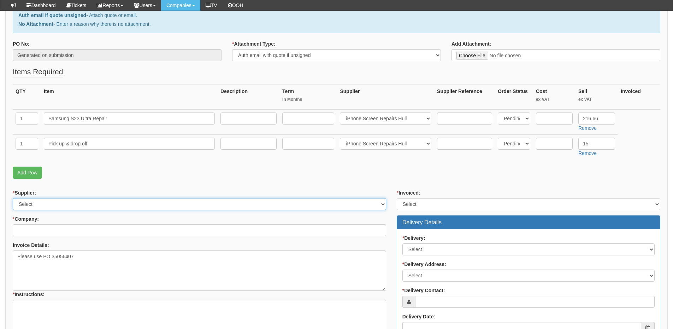
click at [63, 201] on select "Select 123 REG.co.uk 1Password 3 4Gon AA Jones Electric Ltd Abzorb Access Group…" at bounding box center [200, 204] width 374 height 12
select select "245"
click at [13, 198] on select "Select 123 REG.co.uk 1Password 3 4Gon AA Jones Electric Ltd Abzorb Access Group…" at bounding box center [200, 204] width 374 height 12
click at [51, 231] on input "* Company:" at bounding box center [200, 230] width 374 height 12
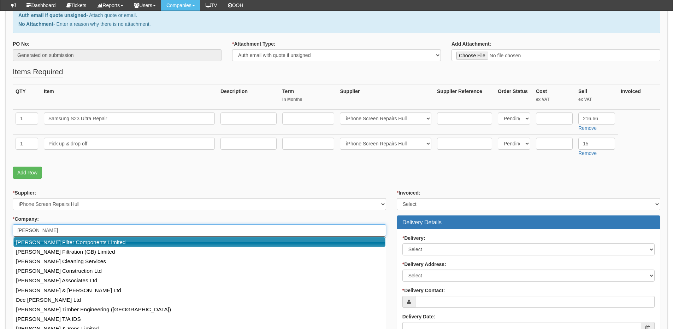
click at [52, 240] on link "[PERSON_NAME] Filter Components Limited" at bounding box center [199, 242] width 372 height 10
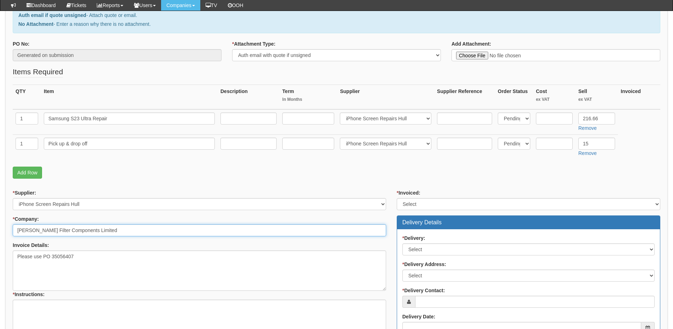
type input "[PERSON_NAME] Filter Components Limited"
click at [415, 202] on select "Select Yes No N/A STB (part of order)" at bounding box center [529, 204] width 264 height 12
select select "2"
click at [397, 198] on select "Select Yes No N/A STB (part of order)" at bounding box center [529, 204] width 264 height 12
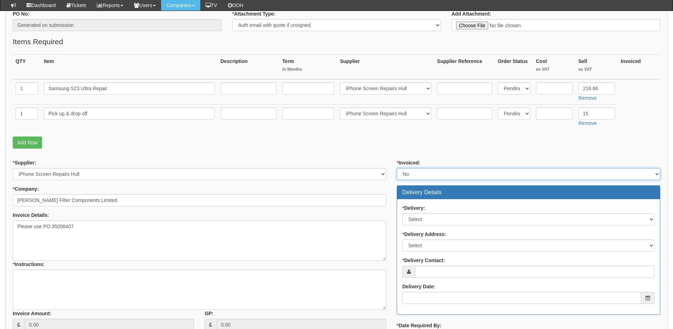
scroll to position [177, 0]
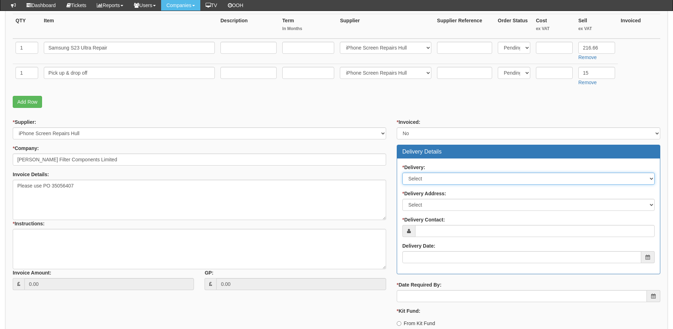
click at [430, 180] on select "Select No Not Applicable Yes" at bounding box center [529, 179] width 252 height 12
select select "3"
click at [403, 173] on select "Select No Not Applicable Yes" at bounding box center [529, 179] width 252 height 12
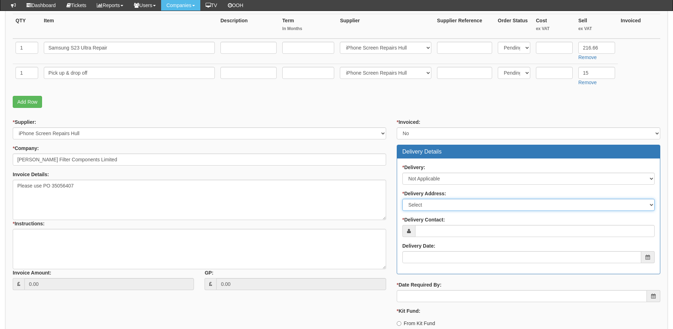
click at [426, 202] on select "Select Not Applicable Main Address - HU7 0YN Other" at bounding box center [529, 205] width 252 height 12
select select "N/A"
click at [403, 199] on select "Select Not Applicable Main Address - HU7 0YN Other" at bounding box center [529, 205] width 252 height 12
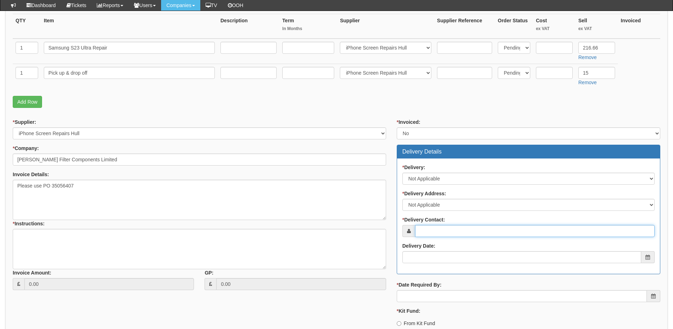
click at [422, 229] on input "* Delivery Contact:" at bounding box center [535, 231] width 240 height 12
type input "Brad Marshall"
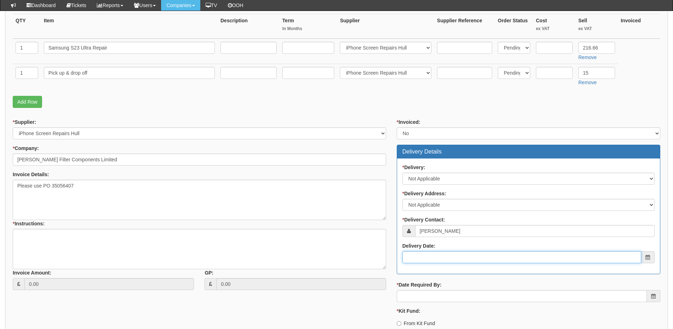
click at [446, 251] on input "Delivery Date:" at bounding box center [522, 257] width 239 height 12
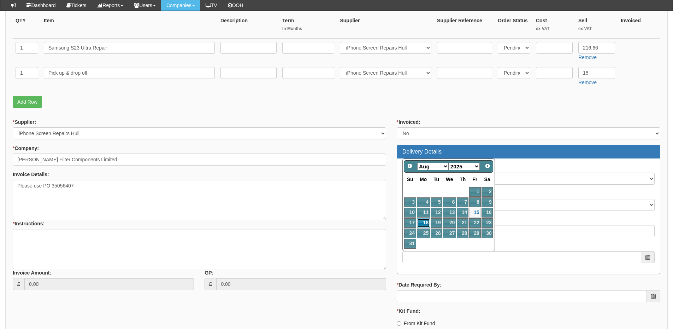
click at [427, 221] on link "18" at bounding box center [423, 223] width 13 height 10
type input "2025-08-18"
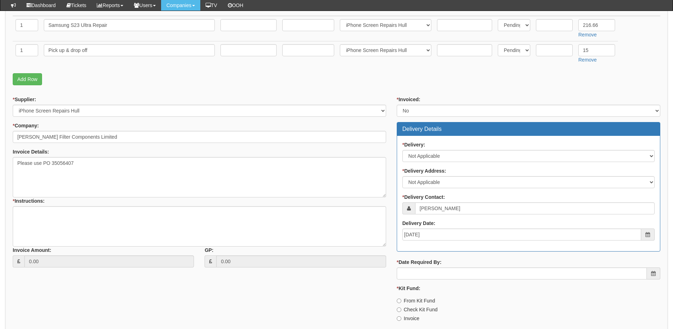
scroll to position [212, 0]
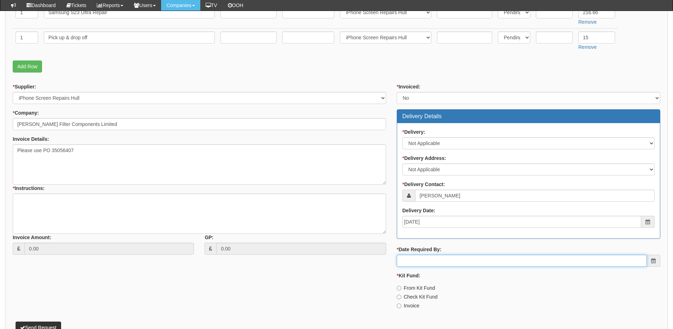
click at [431, 260] on input "* Date Required By:" at bounding box center [522, 261] width 250 height 12
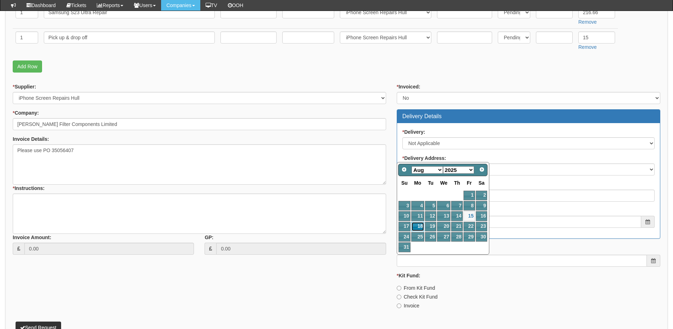
click at [419, 227] on link "18" at bounding box center [418, 227] width 13 height 10
type input "2025-08-18"
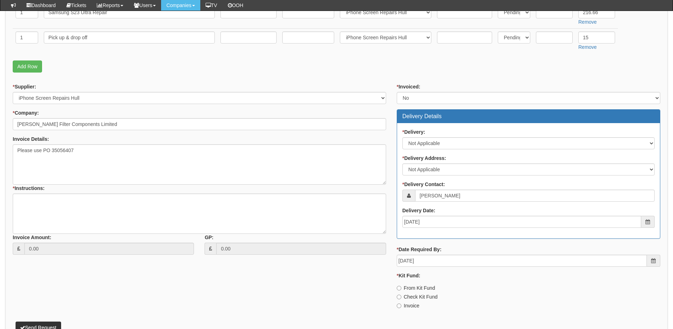
drag, startPoint x: 409, startPoint y: 306, endPoint x: 392, endPoint y: 296, distance: 19.4
click at [409, 306] on label "Invoice" at bounding box center [408, 305] width 23 height 7
click at [402, 290] on input "Invoice" at bounding box center [399, 288] width 5 height 5
radio input "true"
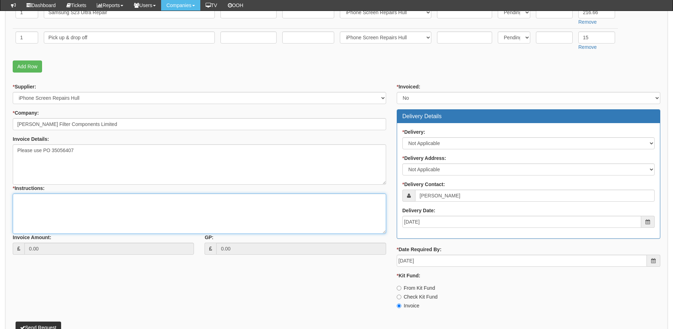
click at [21, 207] on textarea "* Instructions:" at bounding box center [200, 213] width 374 height 40
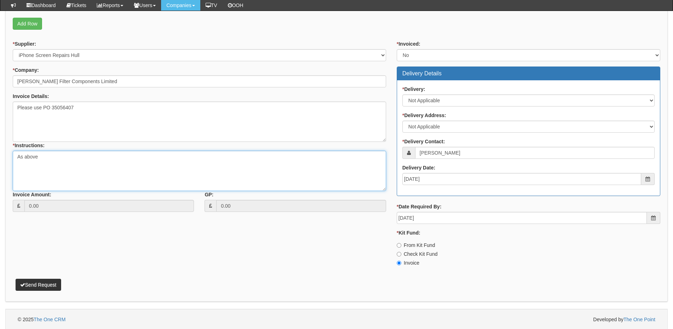
scroll to position [256, 0]
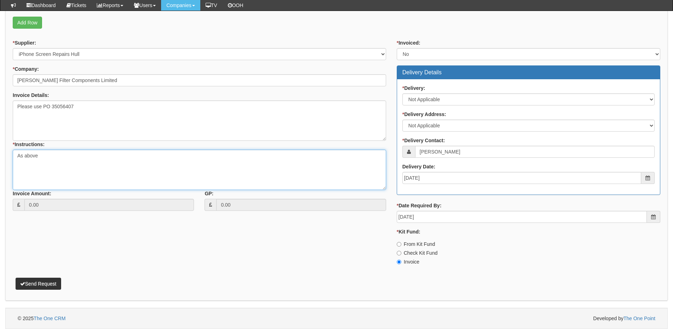
type textarea "As above"
click at [45, 284] on button "Send Request" at bounding box center [39, 284] width 46 height 12
